Goal: Task Accomplishment & Management: Manage account settings

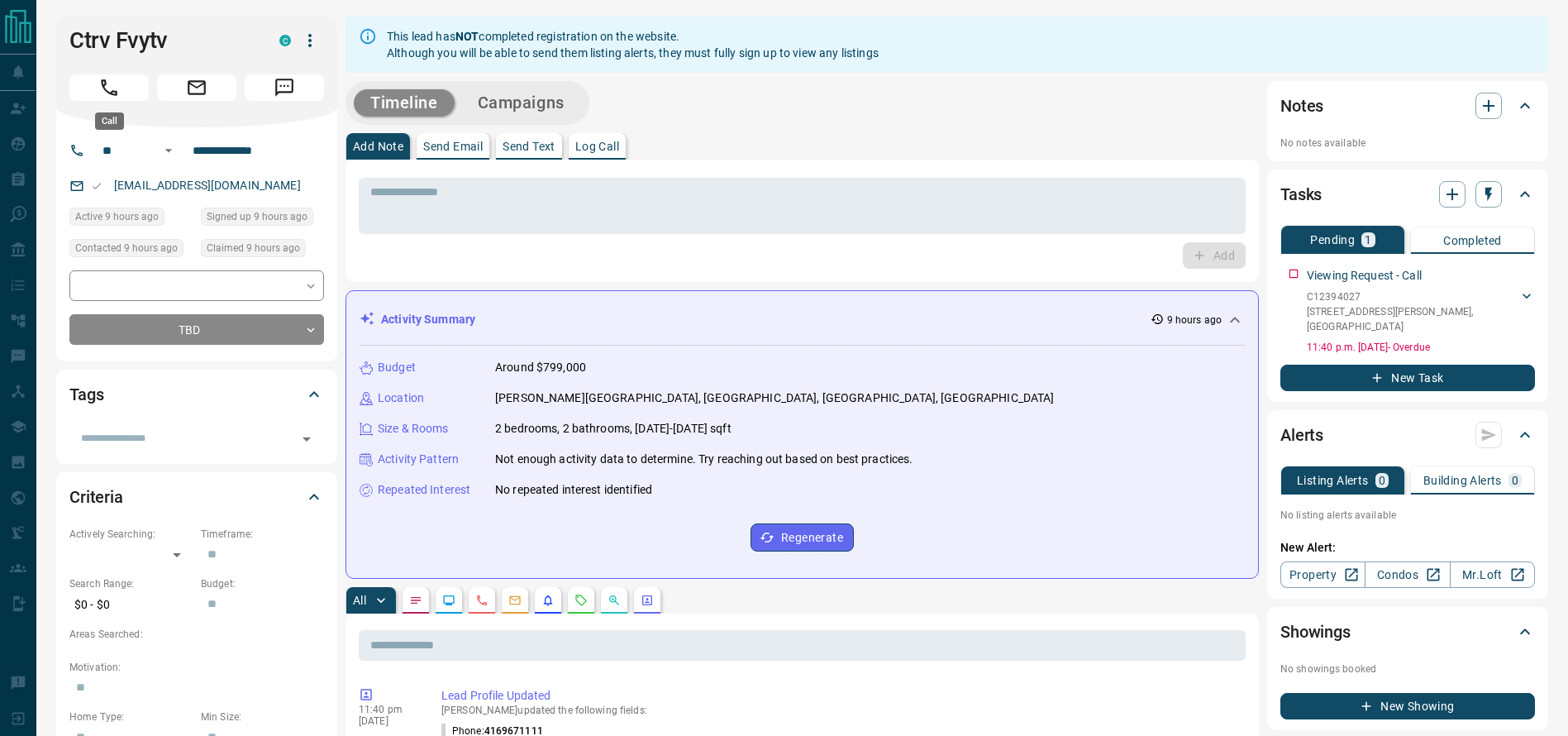
click at [102, 89] on icon "Call" at bounding box center [109, 88] width 22 height 22
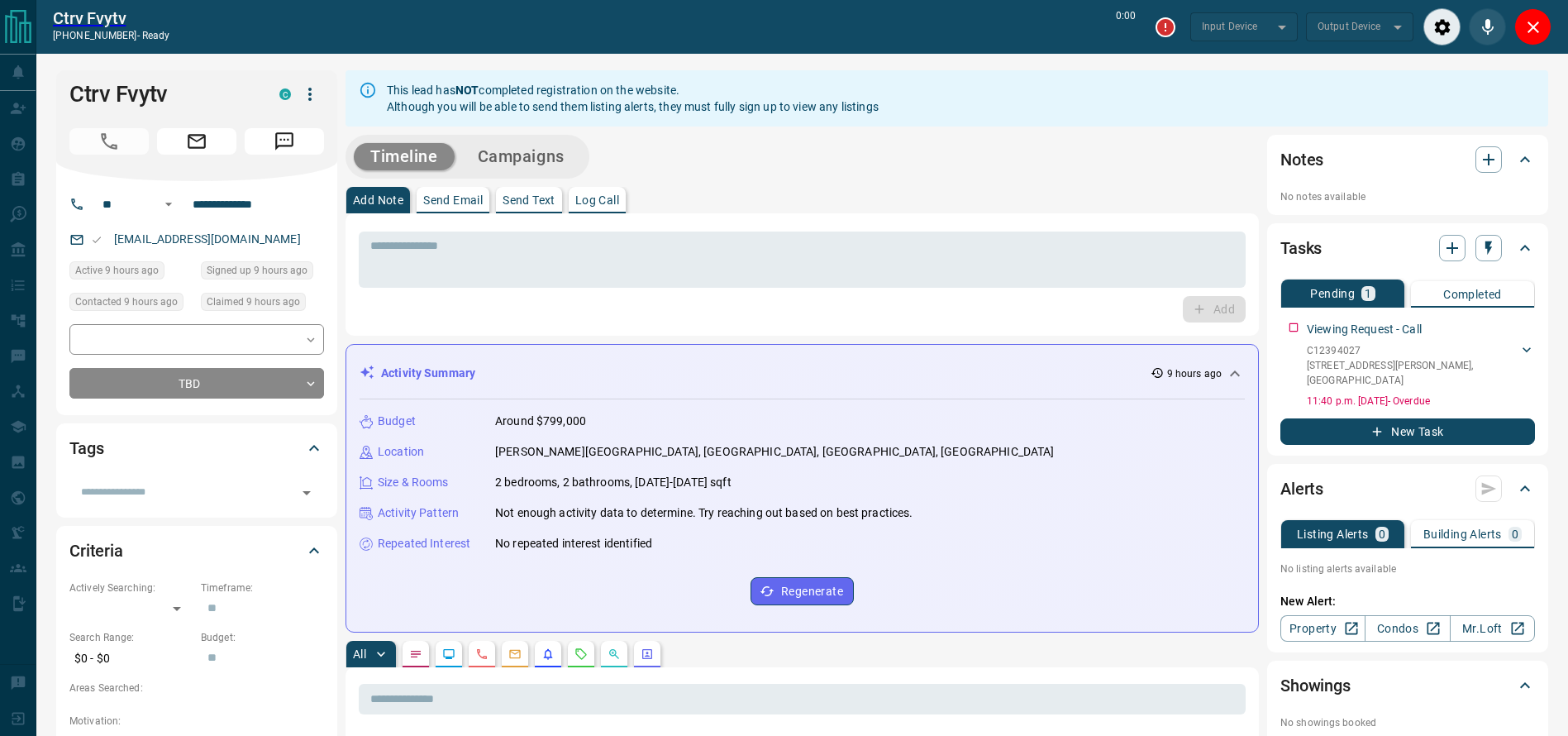
click at [846, 221] on div "* ​ Add" at bounding box center [802, 274] width 913 height 122
type input "*******"
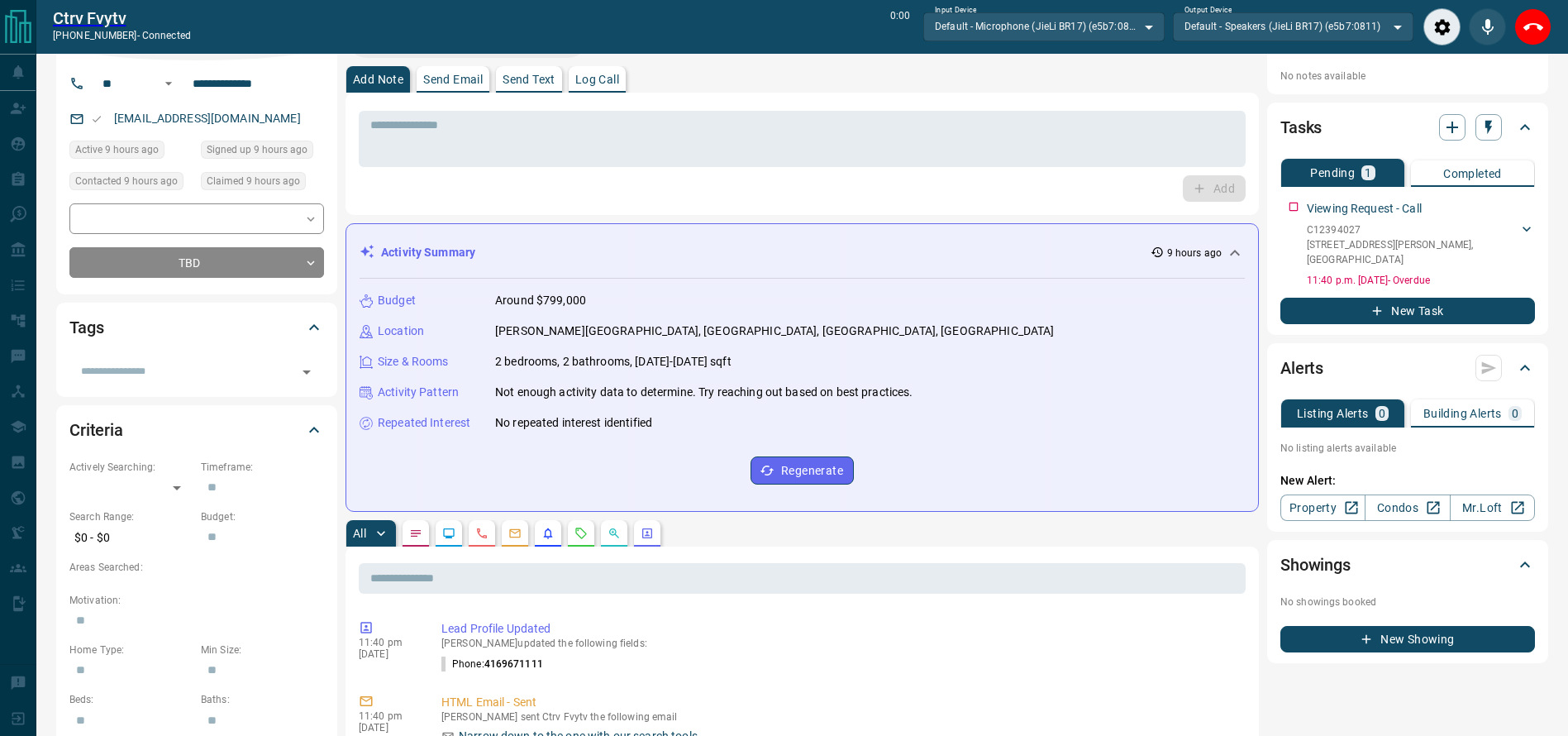
scroll to position [128, 0]
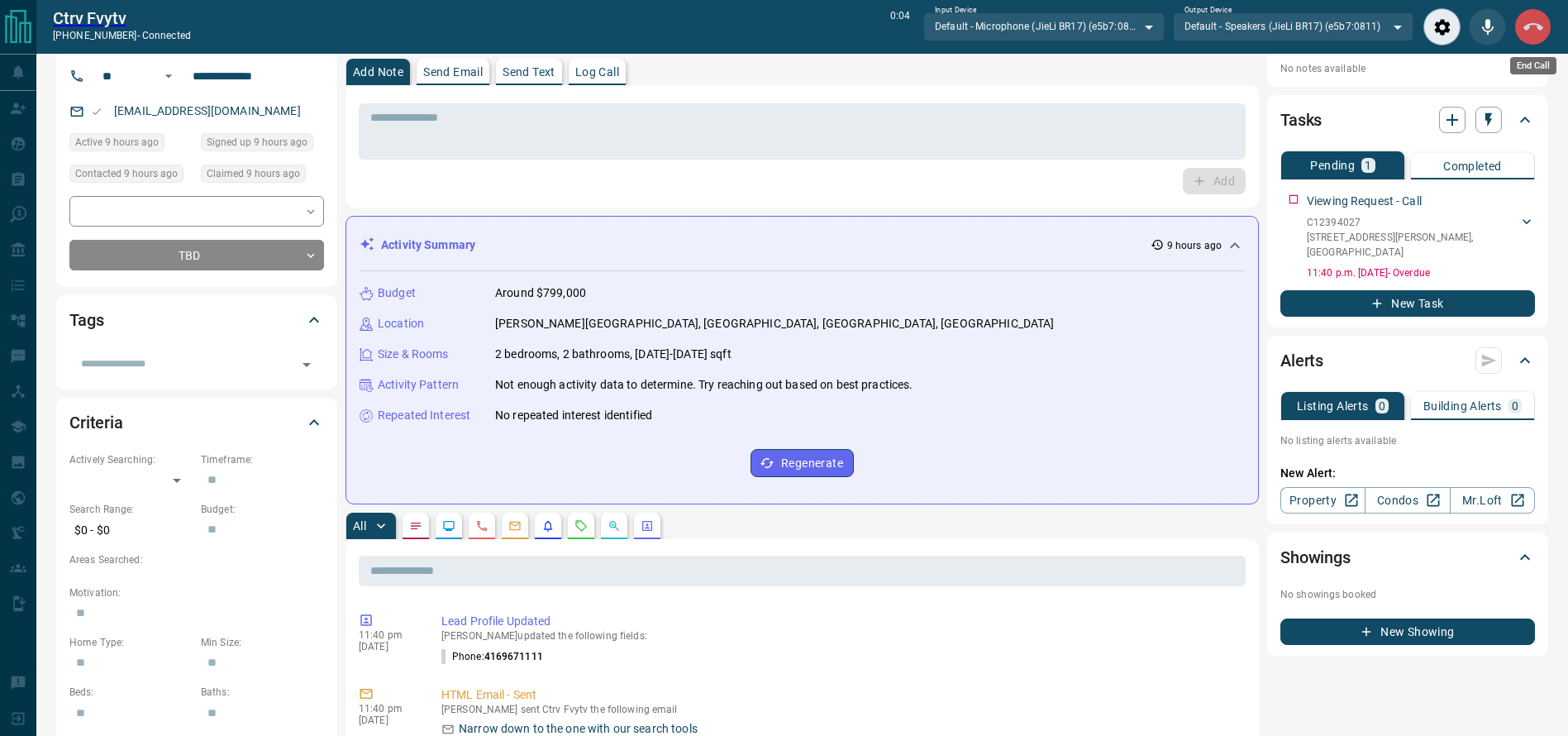
click at [1527, 29] on icon "End Call" at bounding box center [1533, 27] width 20 height 20
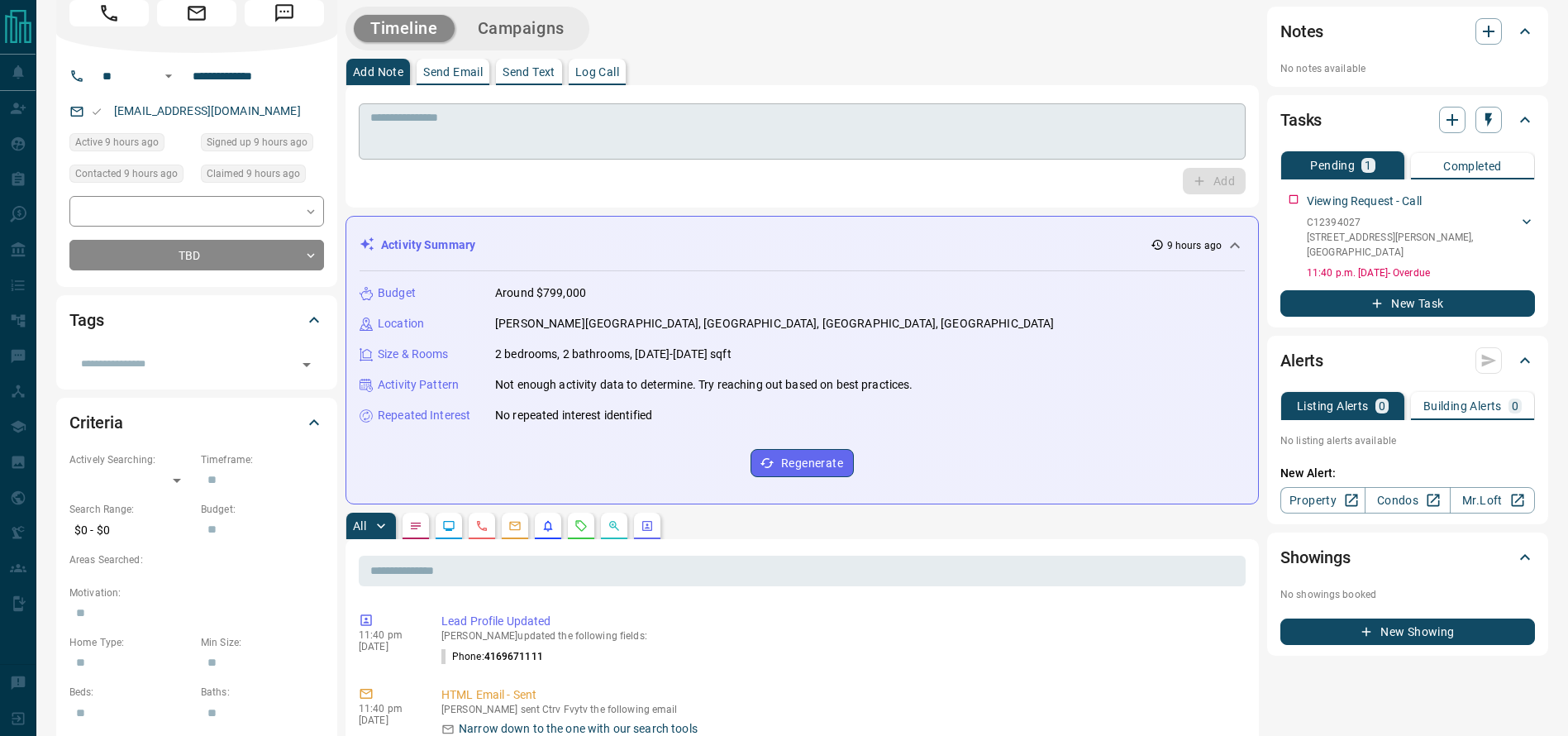
click at [1032, 150] on textarea at bounding box center [803, 132] width 864 height 42
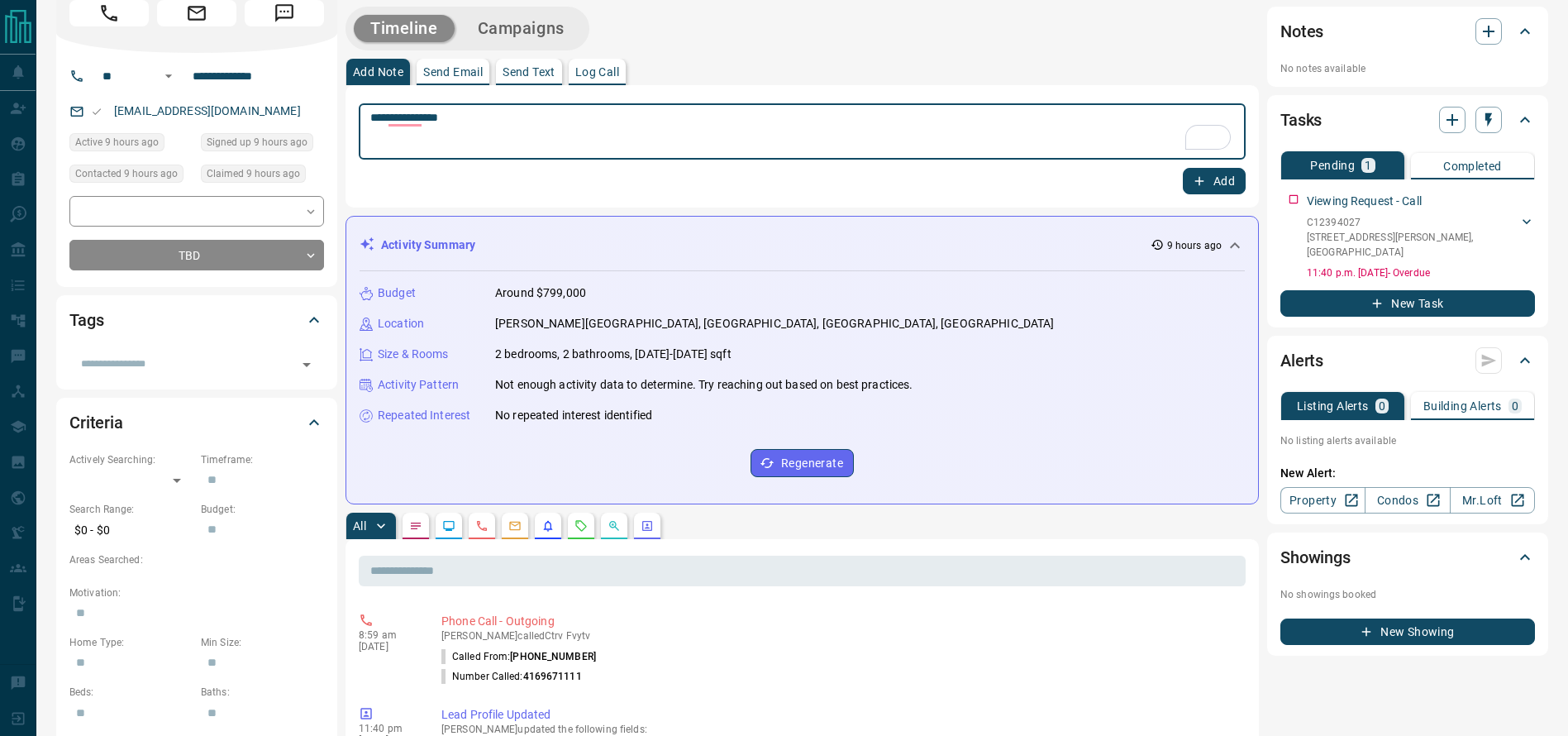
type textarea "**********"
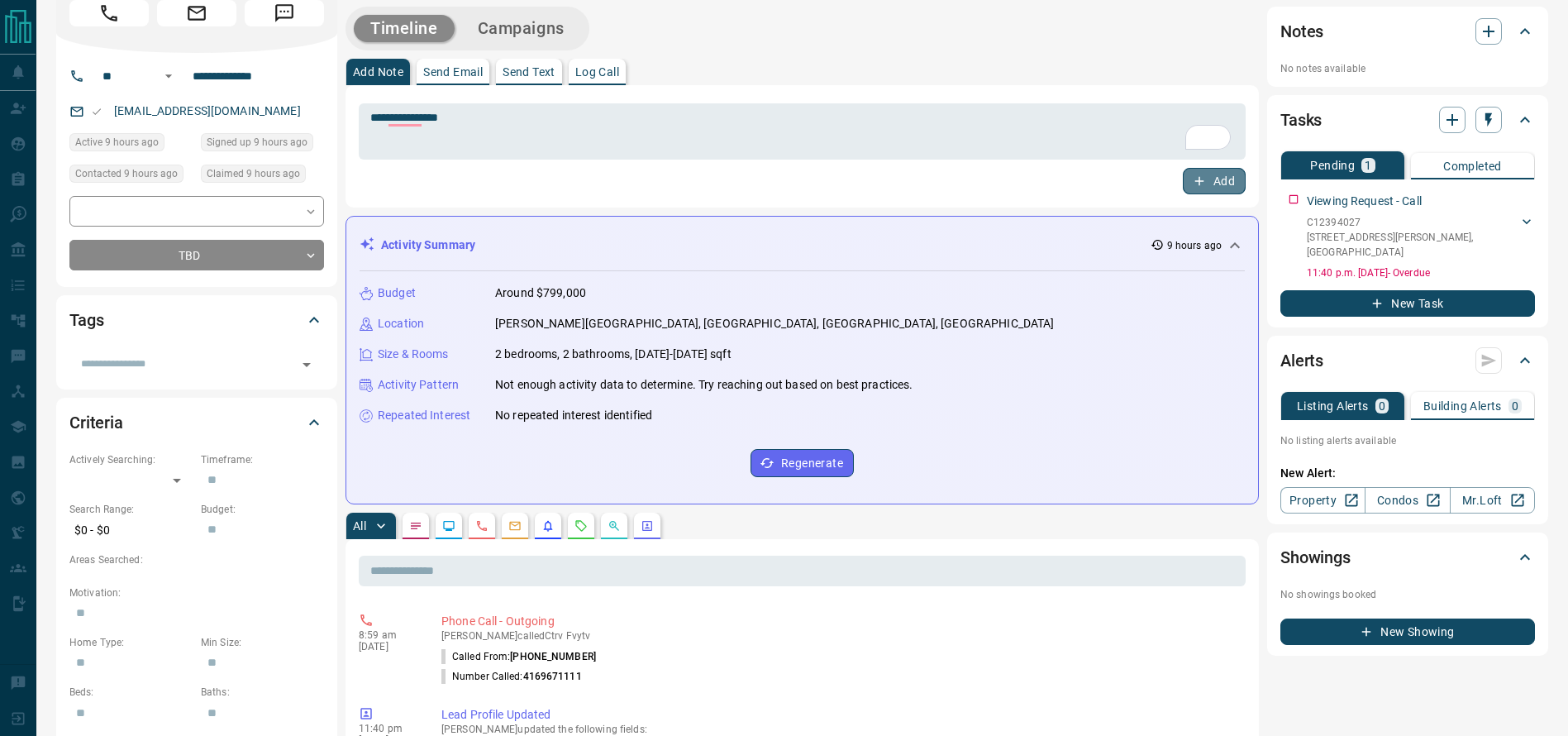
click at [1238, 175] on button "Add" at bounding box center [1214, 181] width 62 height 26
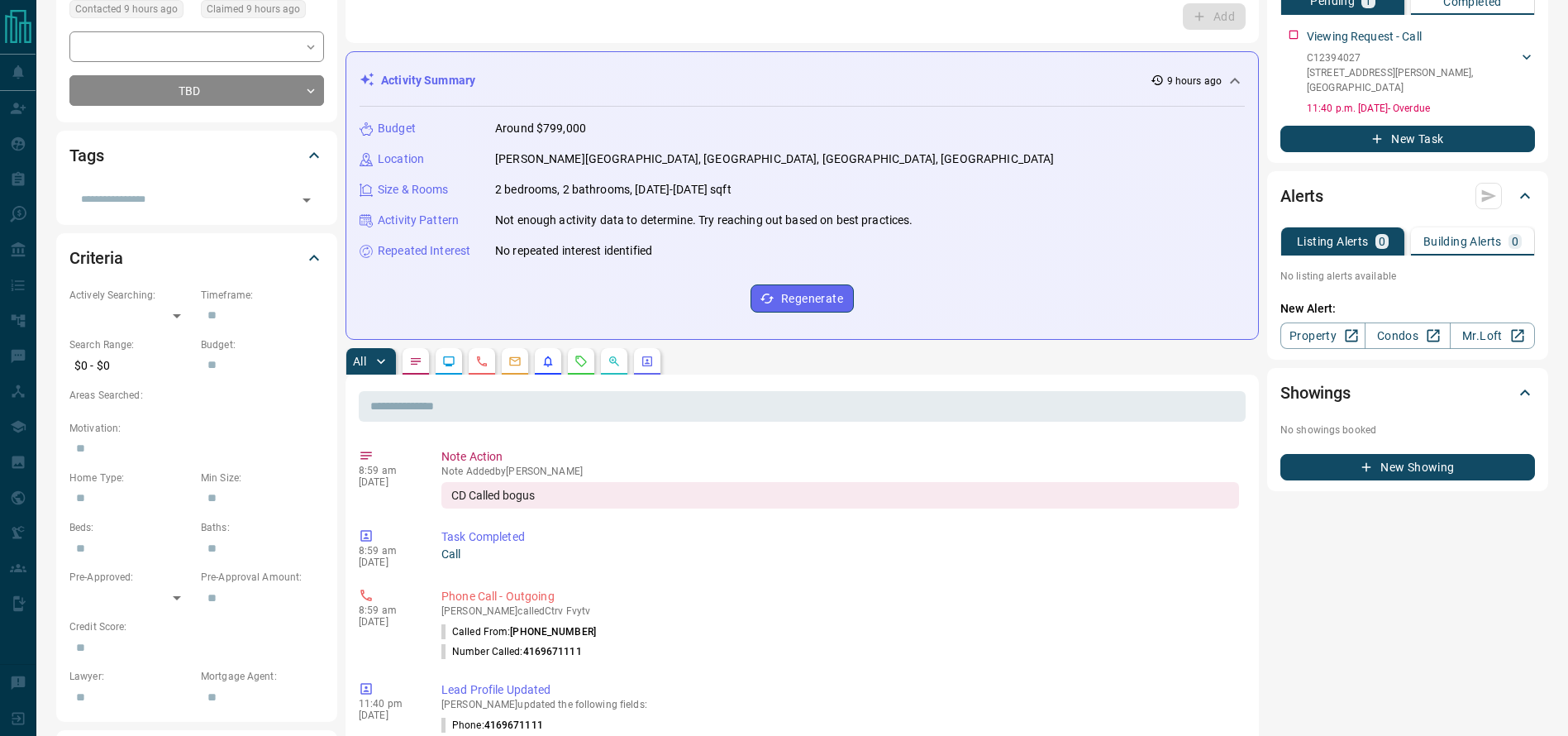
scroll to position [0, 0]
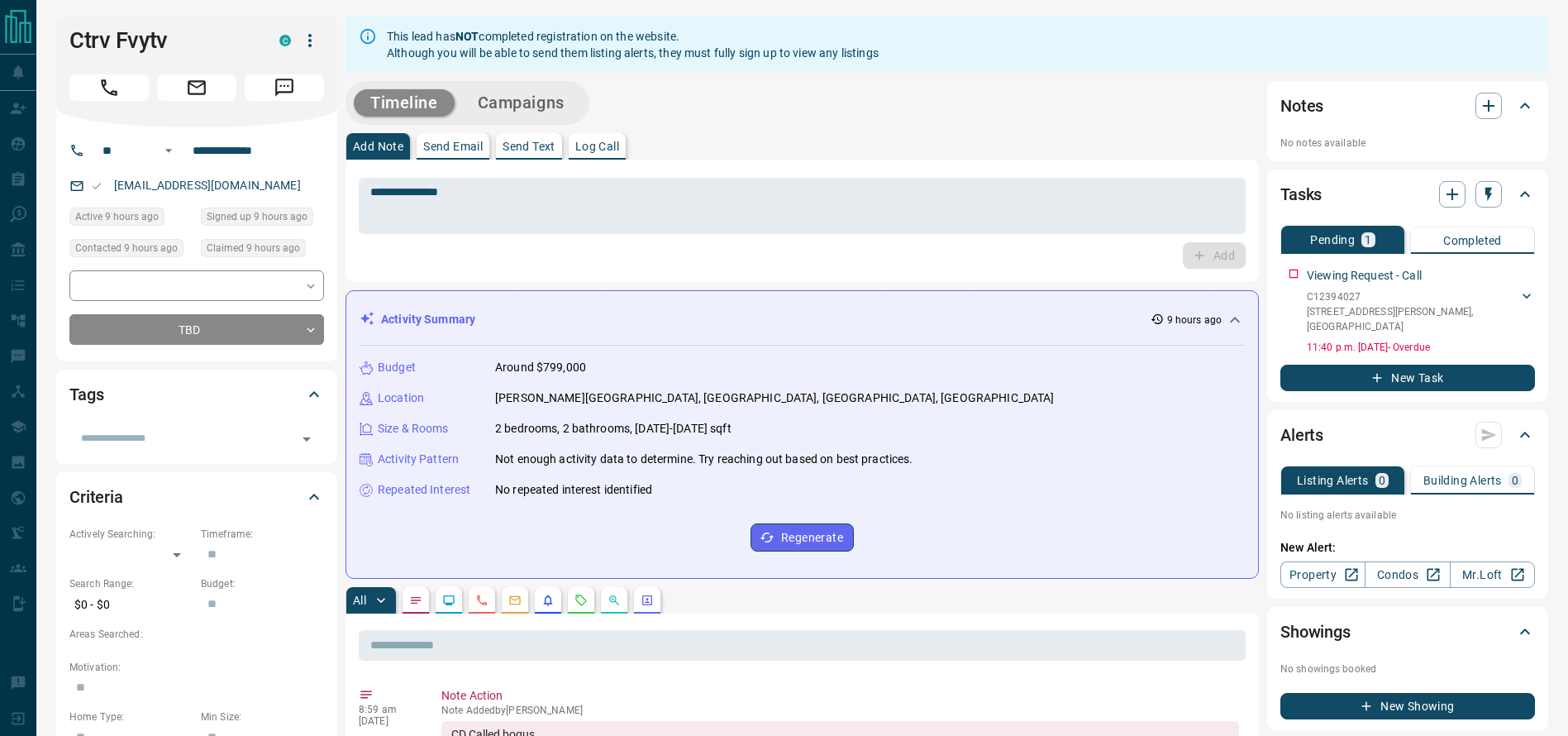
click at [306, 39] on icon "button" at bounding box center [310, 41] width 20 height 20
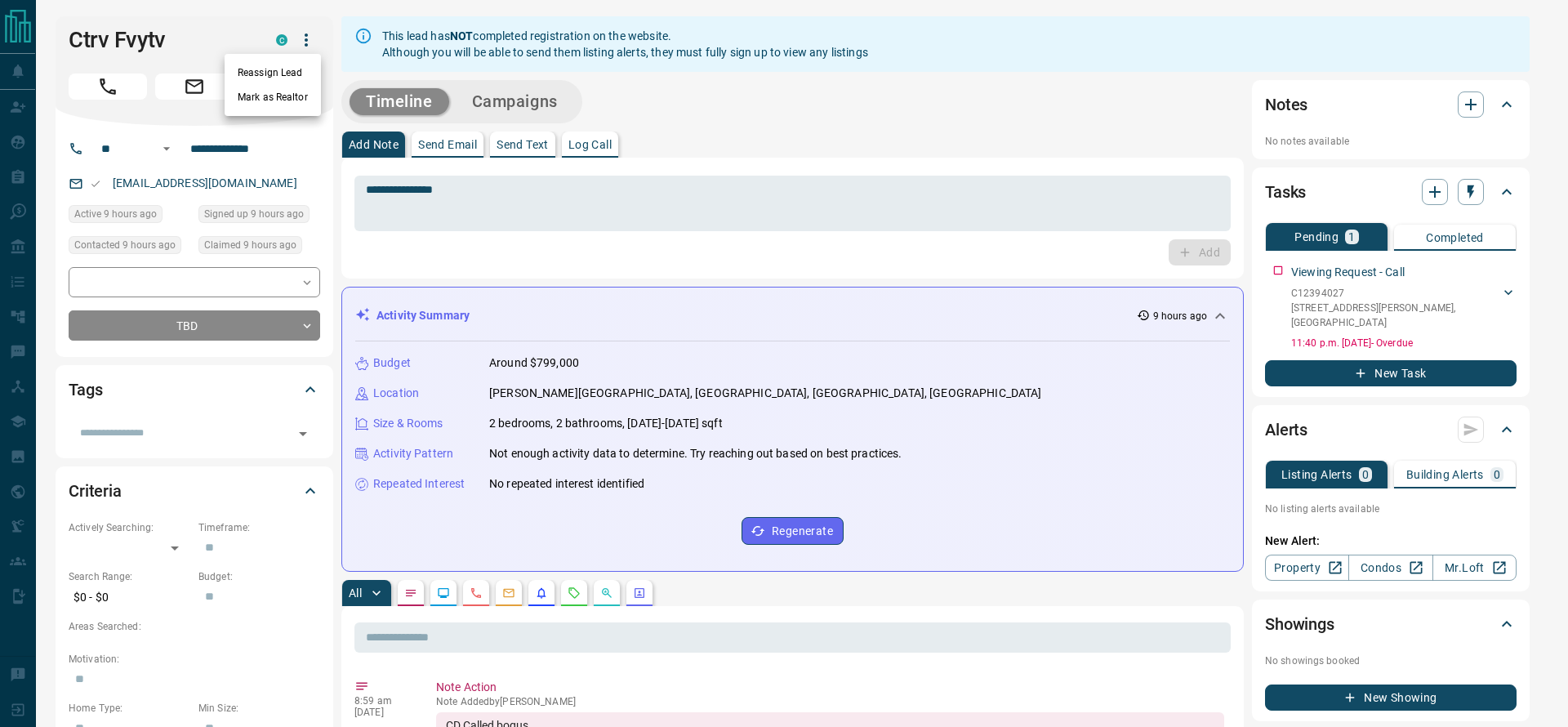
click at [238, 320] on div at bounding box center [784, 364] width 1568 height 727
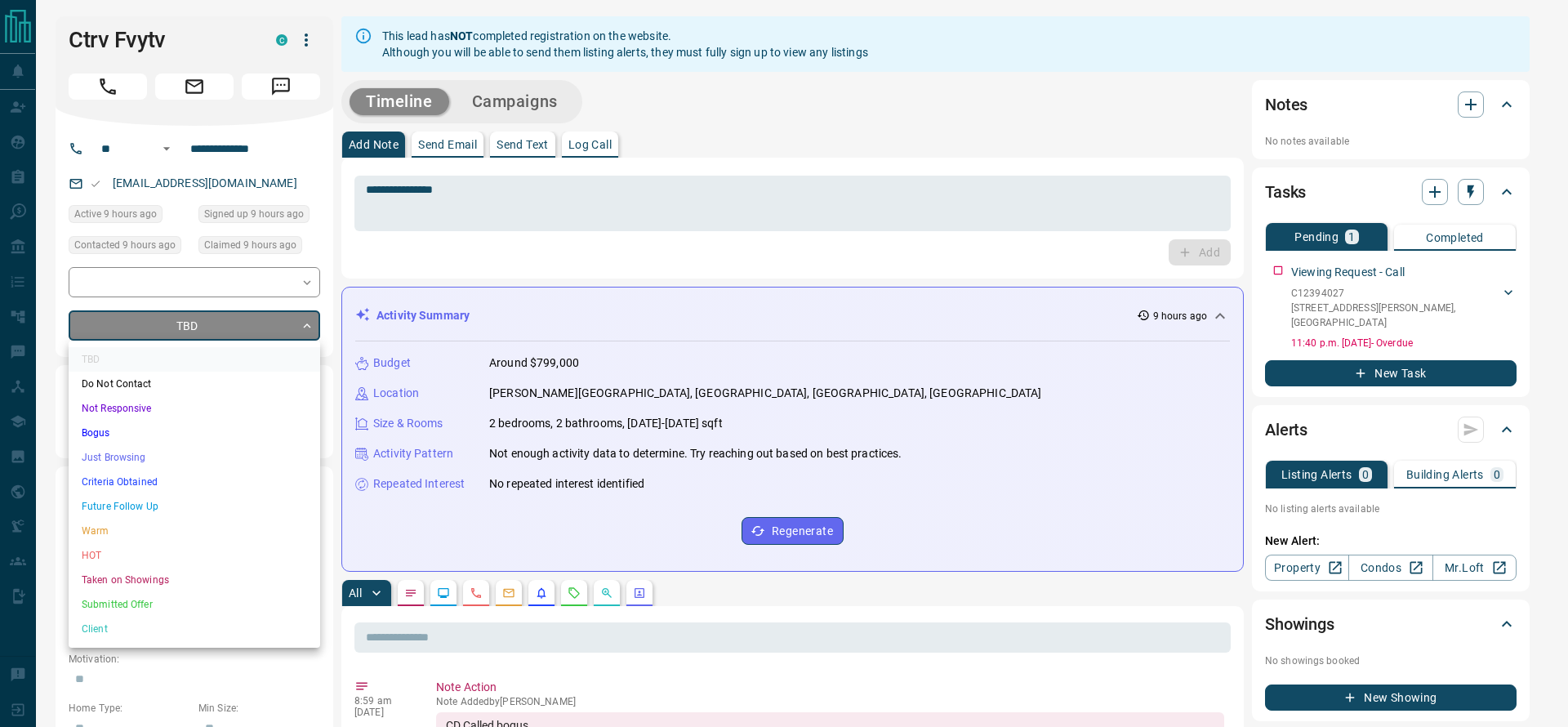
drag, startPoint x: 193, startPoint y: 455, endPoint x: 199, endPoint y: 432, distance: 23.8
click at [199, 432] on ul "TBD Do Not Contact Not Responsive Bogus Just Browsing Criteria Obtained Future …" at bounding box center [195, 494] width 252 height 307
click at [199, 432] on li "Bogus" at bounding box center [195, 432] width 252 height 24
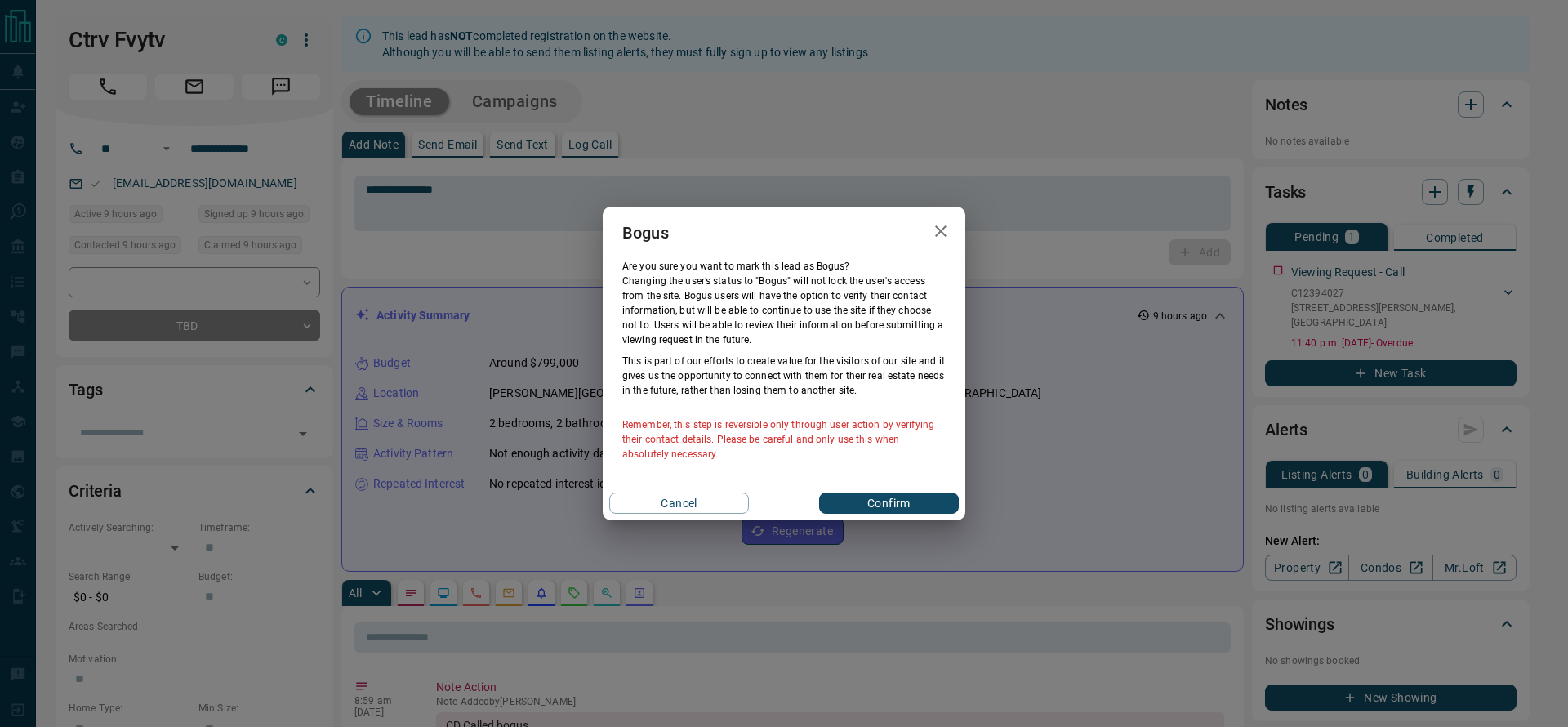
click at [850, 497] on button "Confirm" at bounding box center [888, 503] width 139 height 21
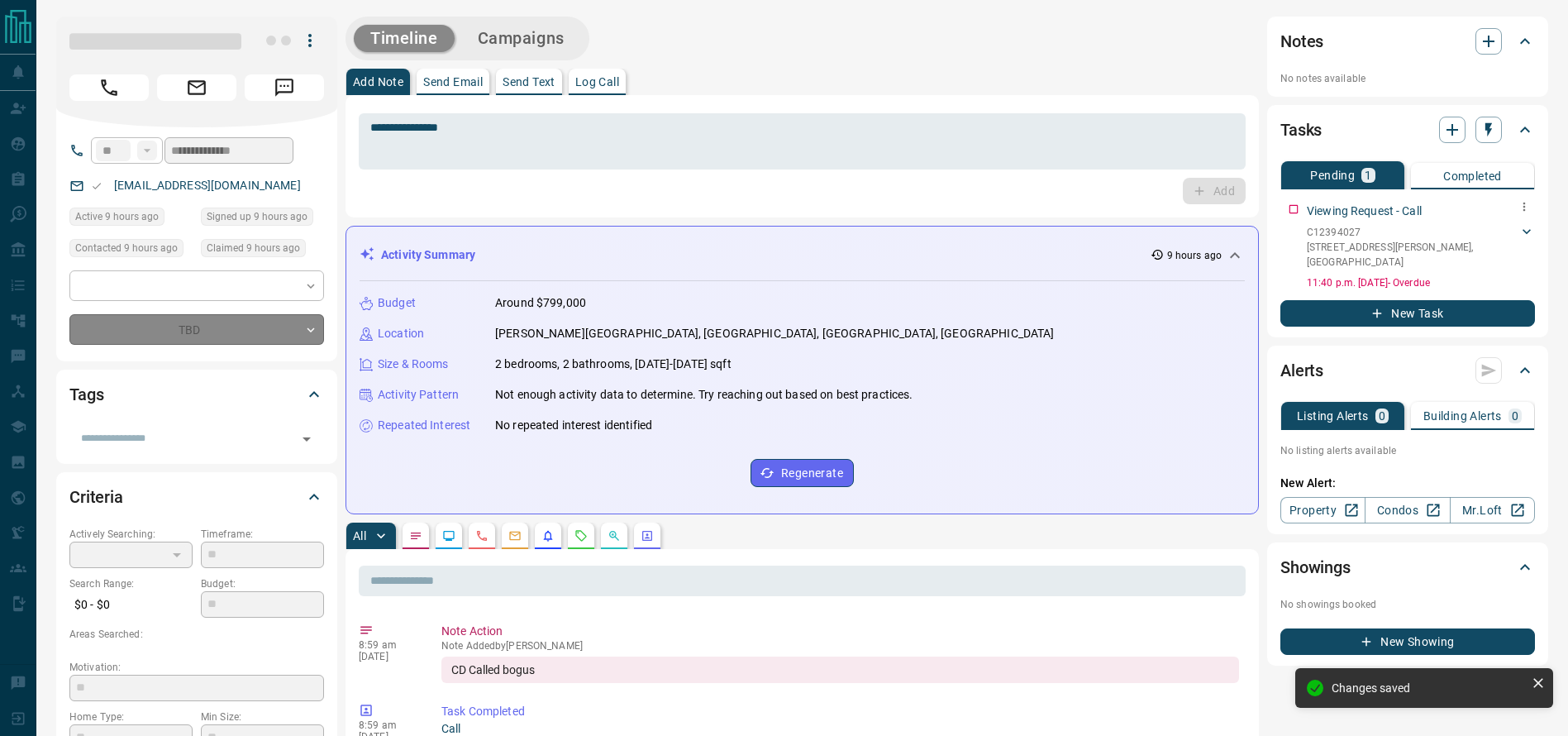
type input "**********"
type input "*"
